Goal: Task Accomplishment & Management: Use online tool/utility

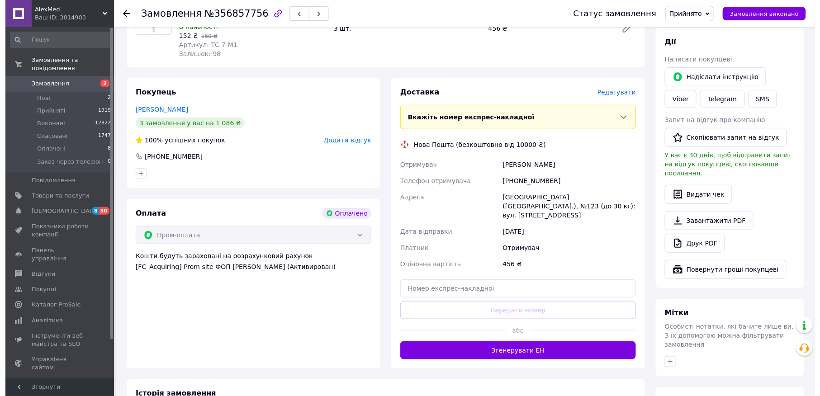
scroll to position [102, 0]
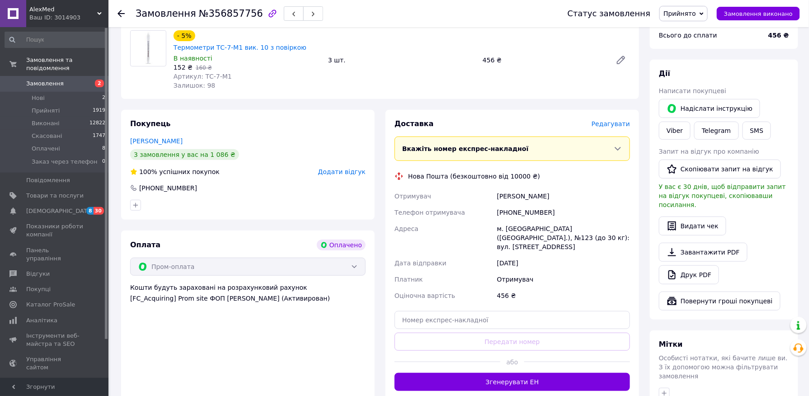
click at [603, 120] on span "Редагувати" at bounding box center [611, 123] width 38 height 7
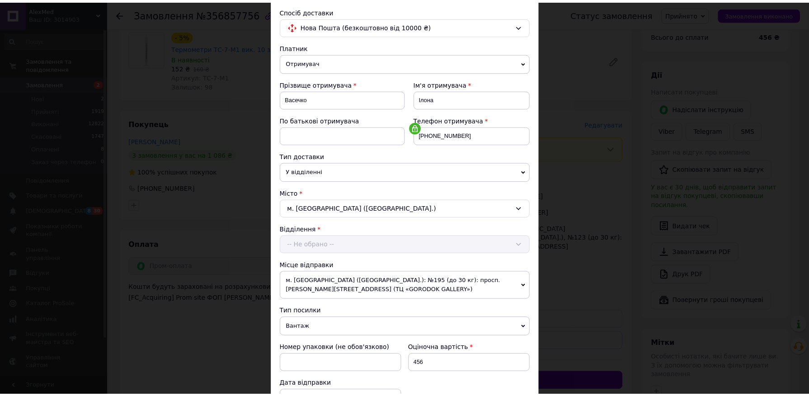
scroll to position [218, 0]
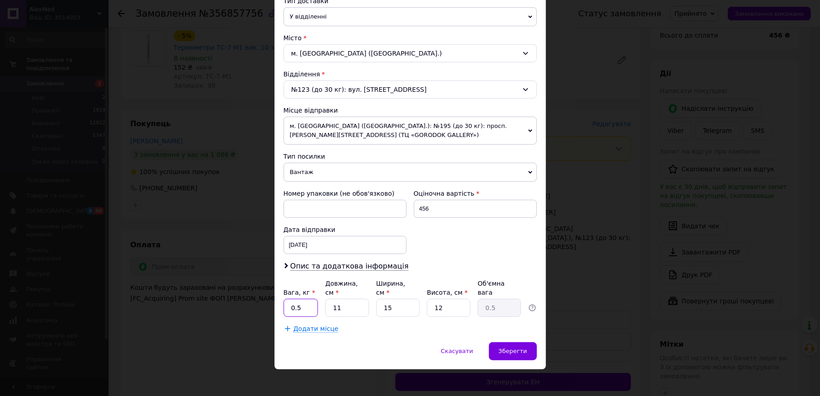
click at [306, 302] on input "0.5" at bounding box center [301, 308] width 35 height 18
type input "0"
type input "1"
click at [502, 342] on div "Зберегти" at bounding box center [512, 351] width 47 height 18
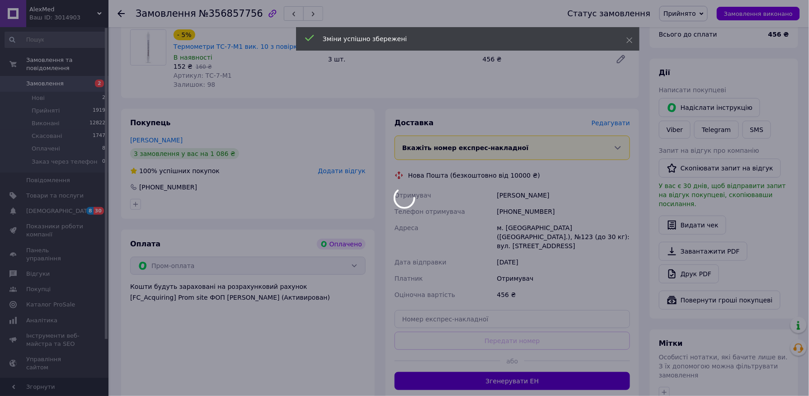
scroll to position [163, 0]
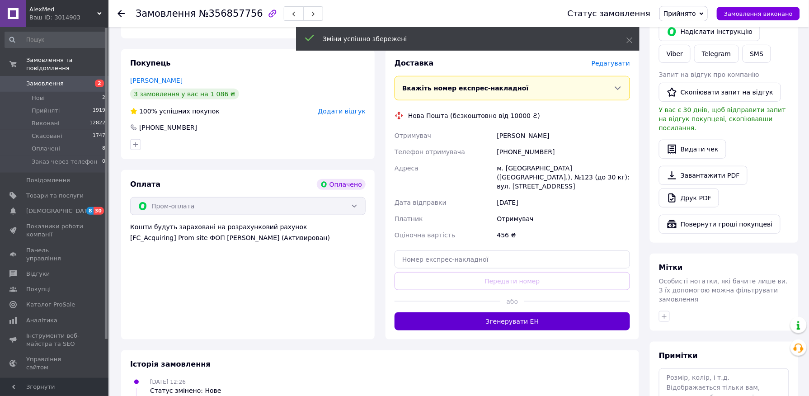
click at [495, 312] on button "Згенерувати ЕН" at bounding box center [513, 321] width 236 height 18
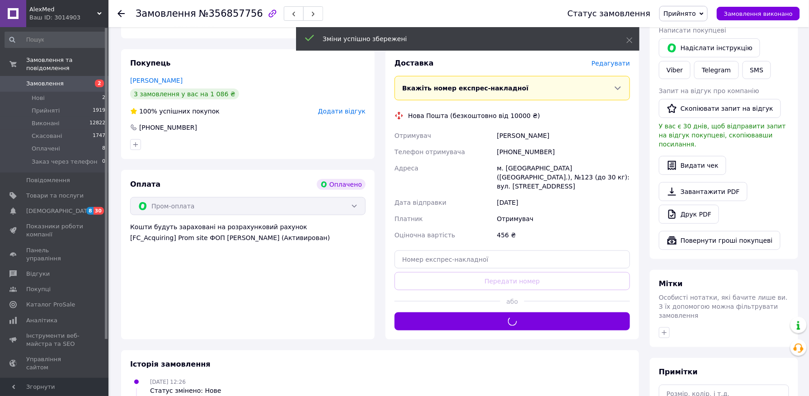
scroll to position [102, 0]
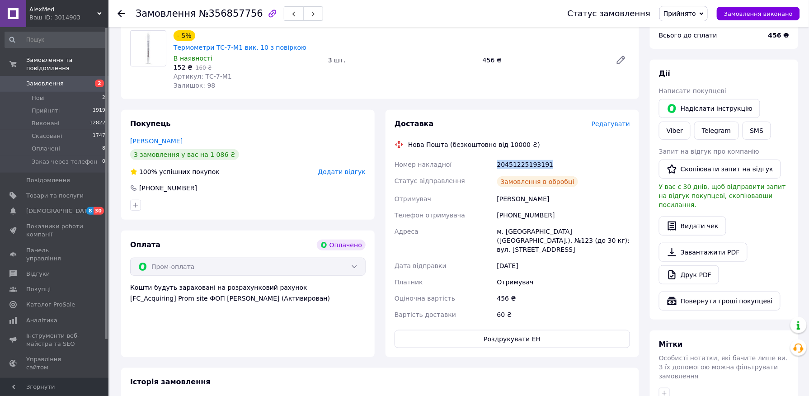
drag, startPoint x: 489, startPoint y: 154, endPoint x: 561, endPoint y: 154, distance: 71.5
click at [561, 156] on div "Номер накладної 20451225193191 Статус відправлення Замовлення в обробці Отримув…" at bounding box center [512, 239] width 239 height 166
copy div "Номер накладної 20451225193191"
